Goal: Task Accomplishment & Management: Manage account settings

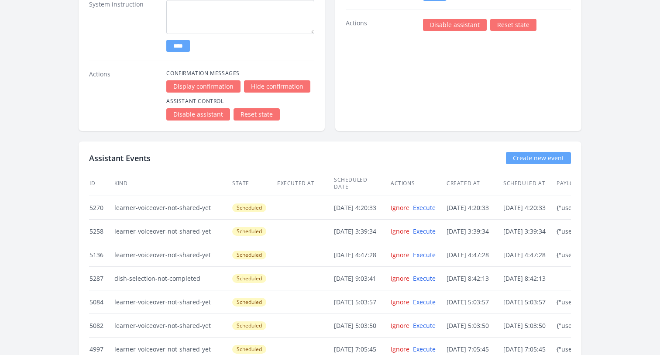
scroll to position [1431, 0]
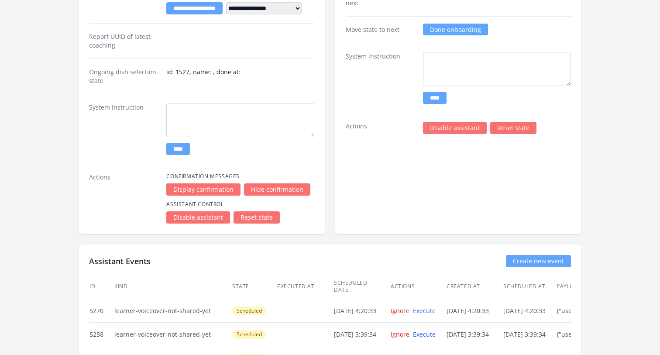
click at [253, 214] on link "Reset state" at bounding box center [257, 217] width 46 height 12
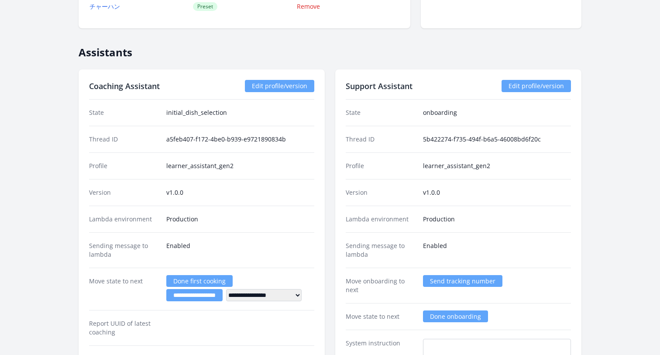
scroll to position [995, 0]
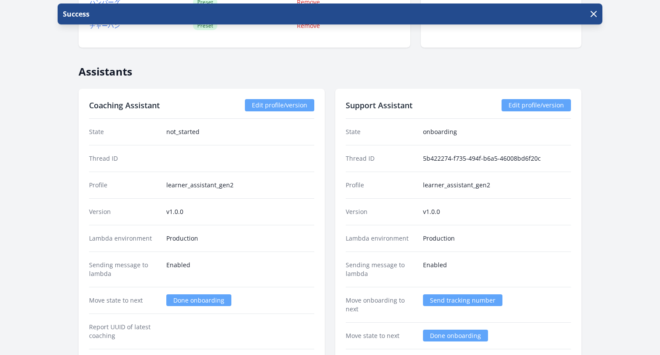
scroll to position [1359, 0]
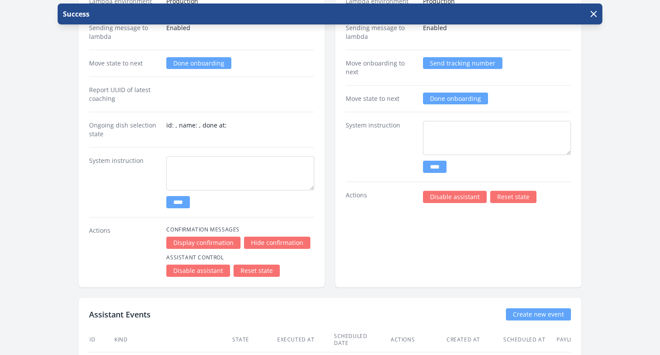
click at [523, 196] on link "Reset state" at bounding box center [513, 197] width 46 height 12
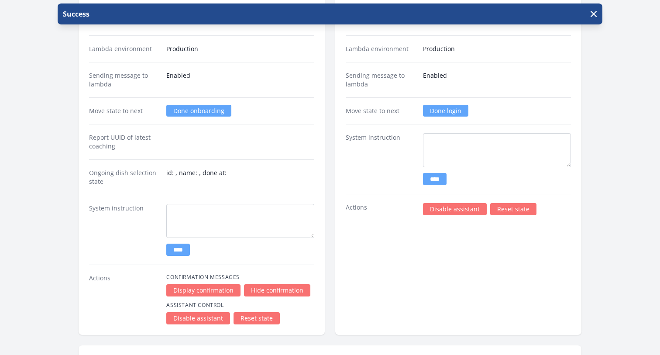
scroll to position [1273, 0]
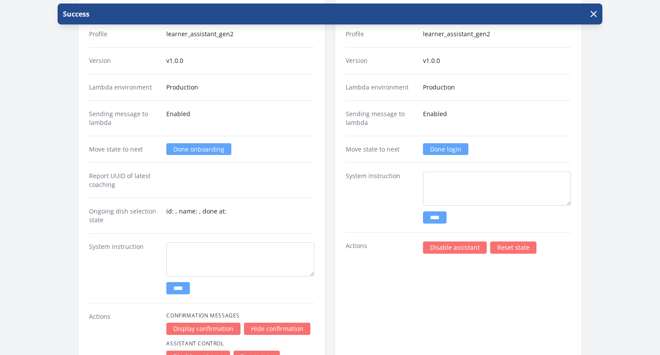
click at [435, 151] on link "Done login" at bounding box center [445, 149] width 45 height 12
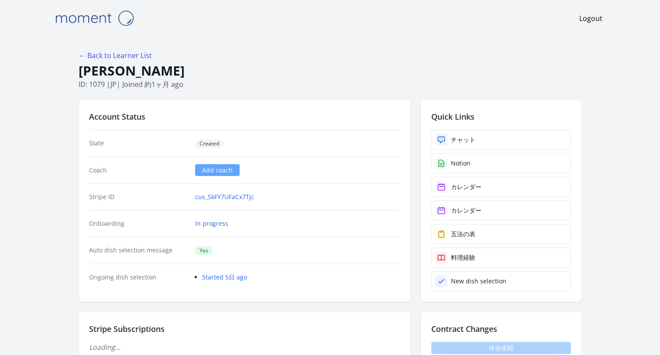
scroll to position [1273, 0]
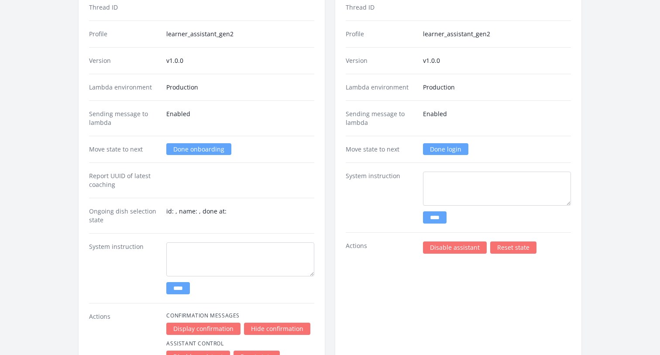
click at [435, 151] on link "Done login" at bounding box center [445, 149] width 45 height 12
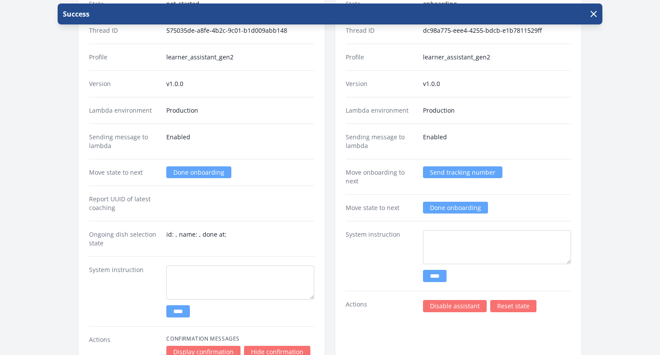
scroll to position [1274, 0]
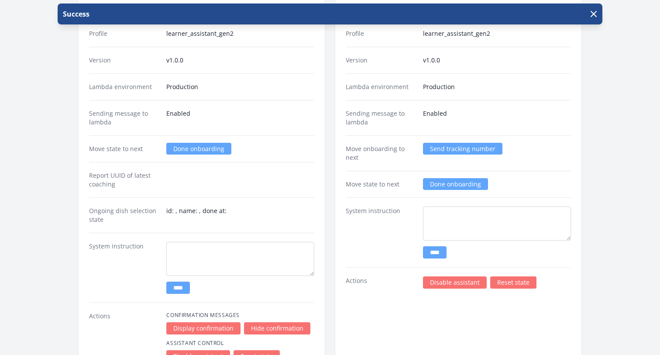
click at [511, 281] on link "Reset state" at bounding box center [513, 282] width 46 height 12
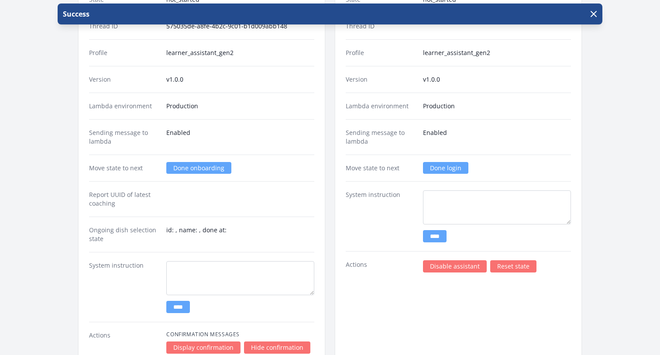
scroll to position [1247, 0]
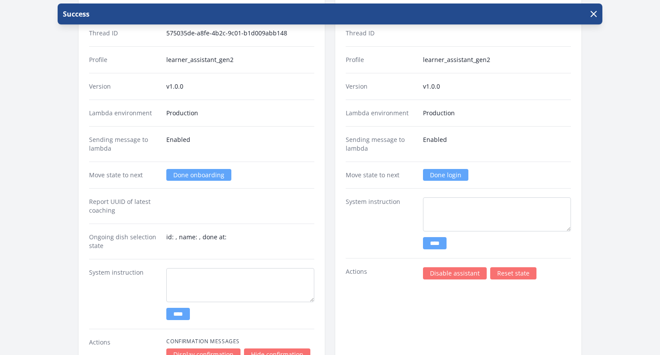
click at [449, 171] on link "Done login" at bounding box center [445, 175] width 45 height 12
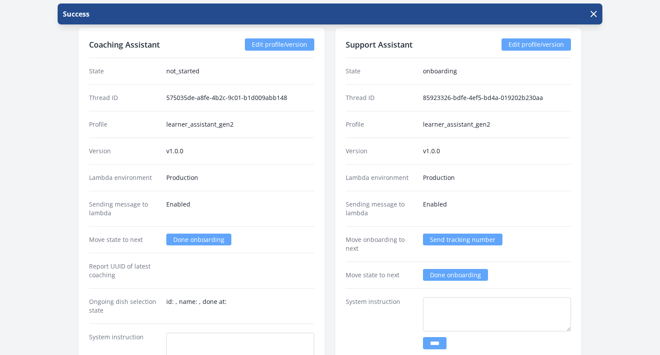
scroll to position [1181, 0]
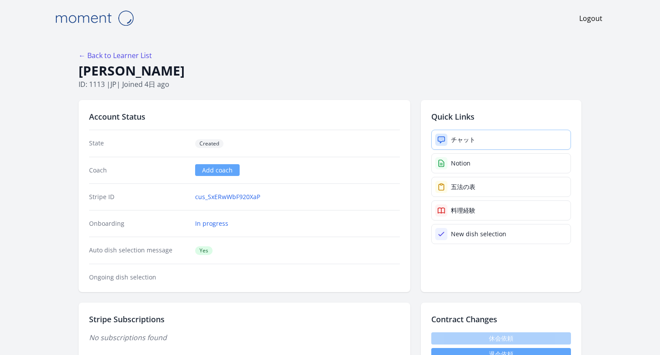
click at [465, 138] on div "チャット" at bounding box center [463, 139] width 24 height 9
